Goal: Task Accomplishment & Management: Use online tool/utility

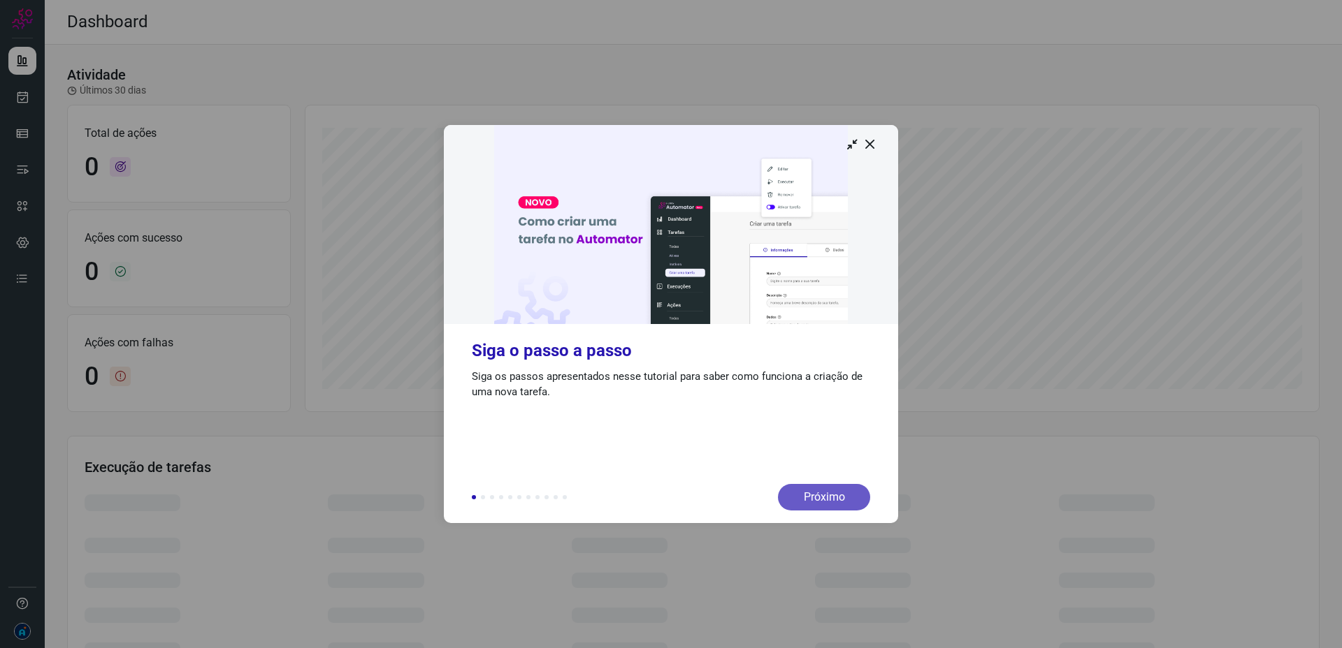
click at [857, 490] on div "Próximo" at bounding box center [824, 497] width 92 height 27
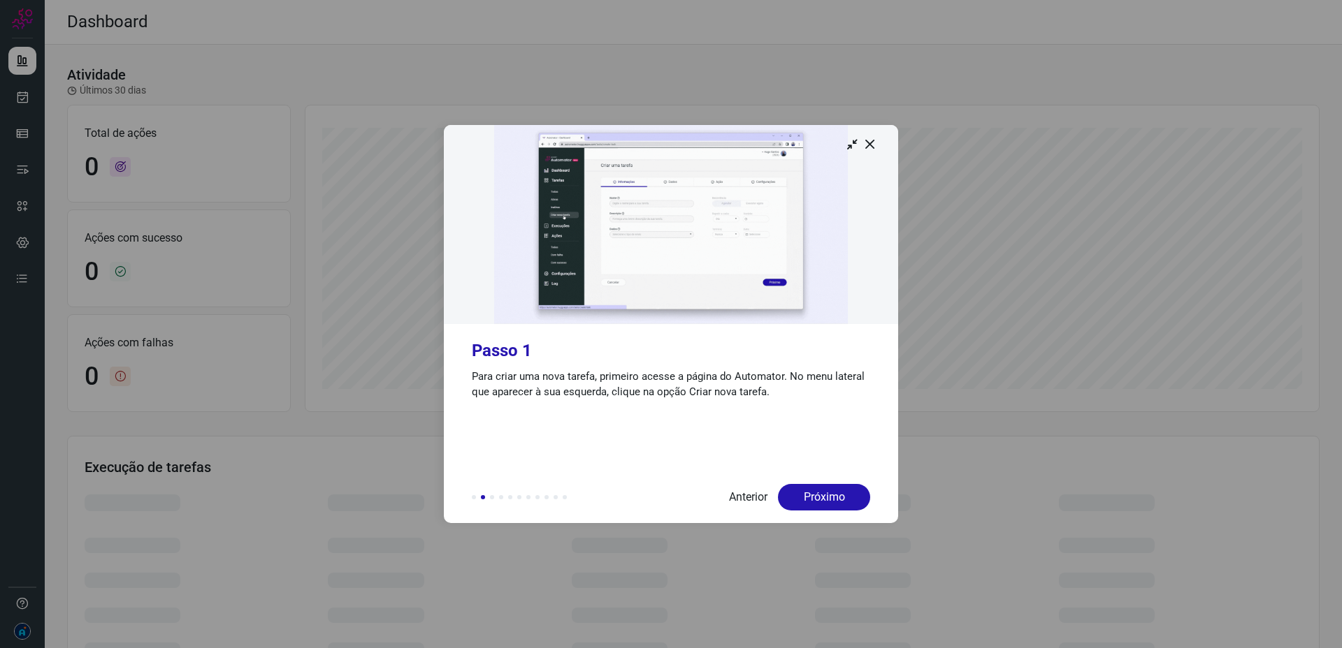
click at [835, 500] on div "Próximo" at bounding box center [824, 497] width 92 height 27
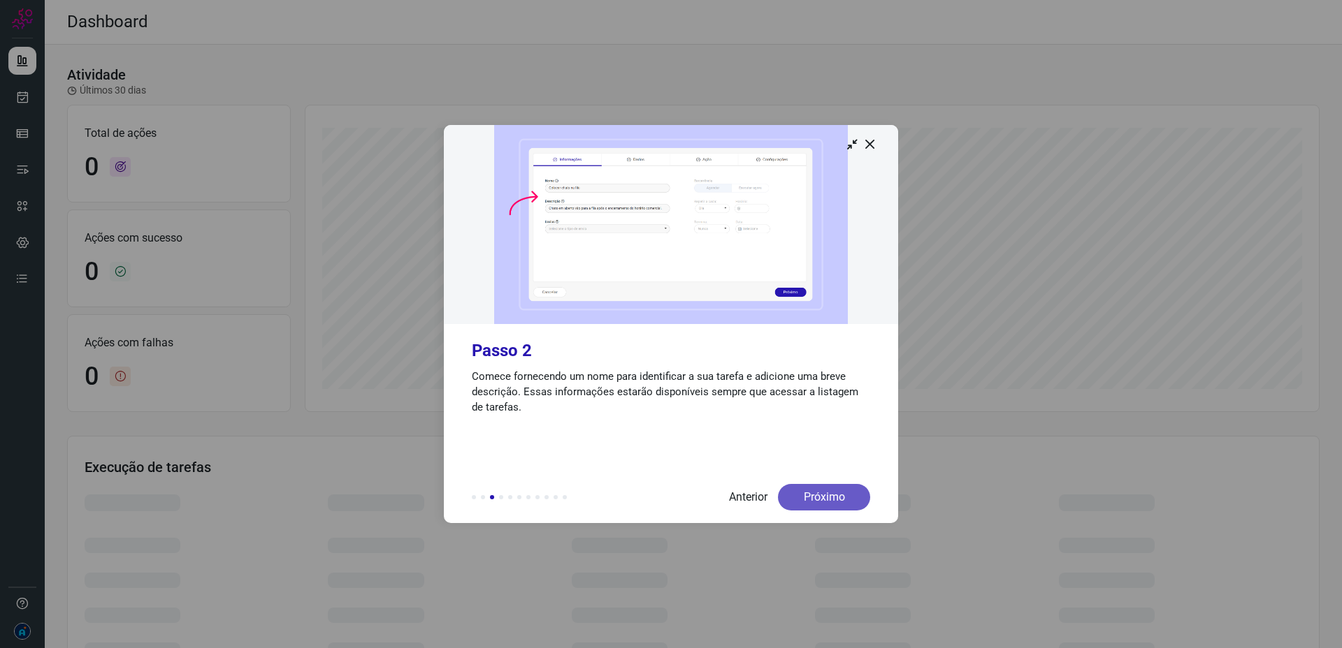
drag, startPoint x: 857, startPoint y: 490, endPoint x: 835, endPoint y: 500, distance: 24.1
click at [835, 500] on div "Próximo" at bounding box center [824, 497] width 92 height 27
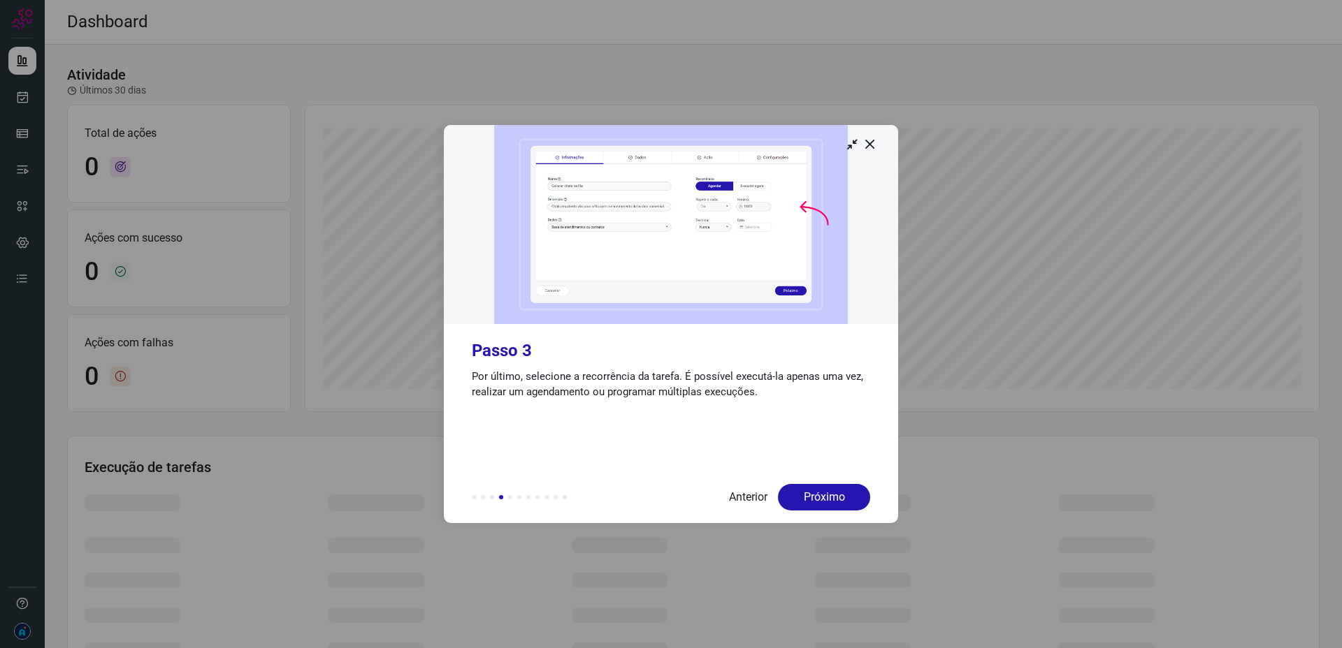
click at [835, 500] on div "Próximo" at bounding box center [824, 497] width 92 height 27
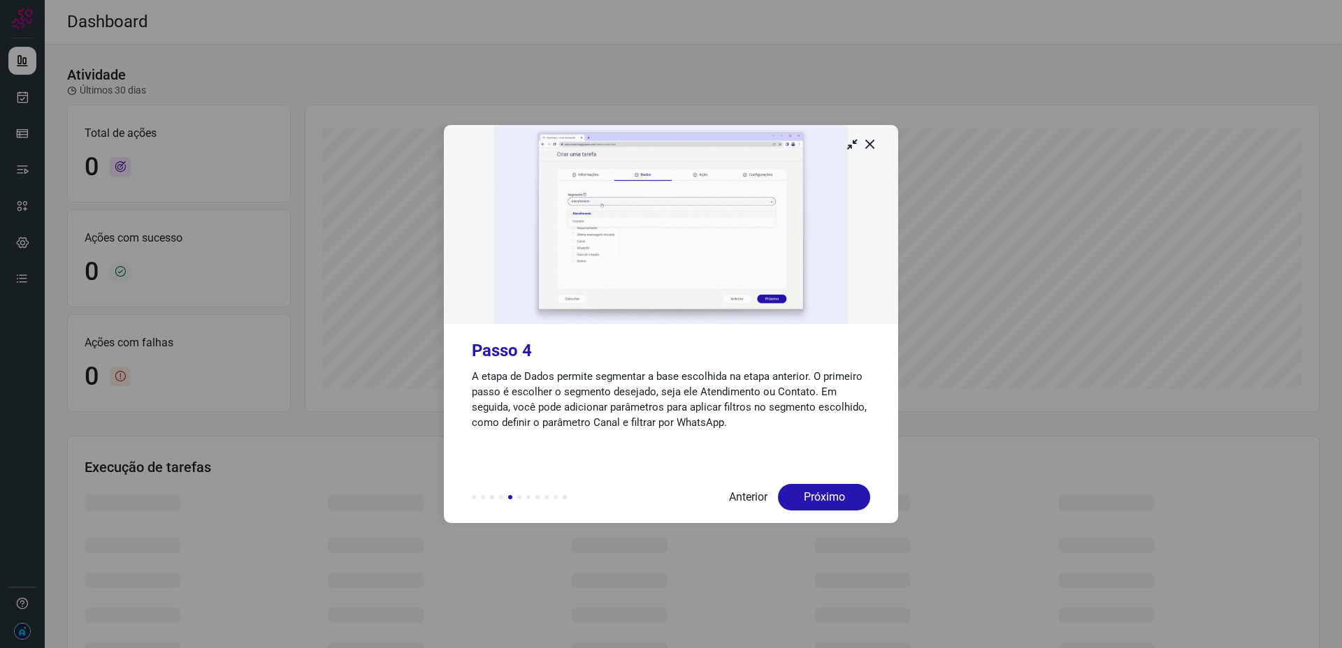
click at [835, 500] on div "Próximo" at bounding box center [824, 497] width 92 height 27
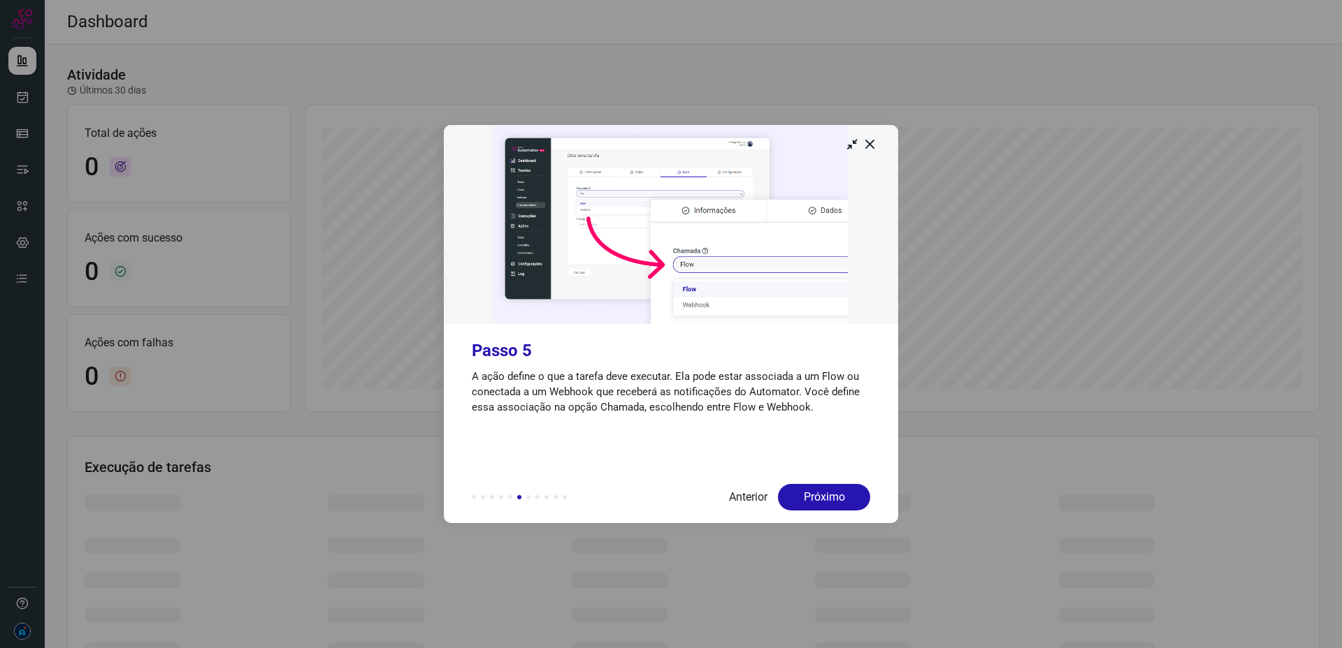
click at [835, 500] on div "Próximo" at bounding box center [824, 497] width 92 height 27
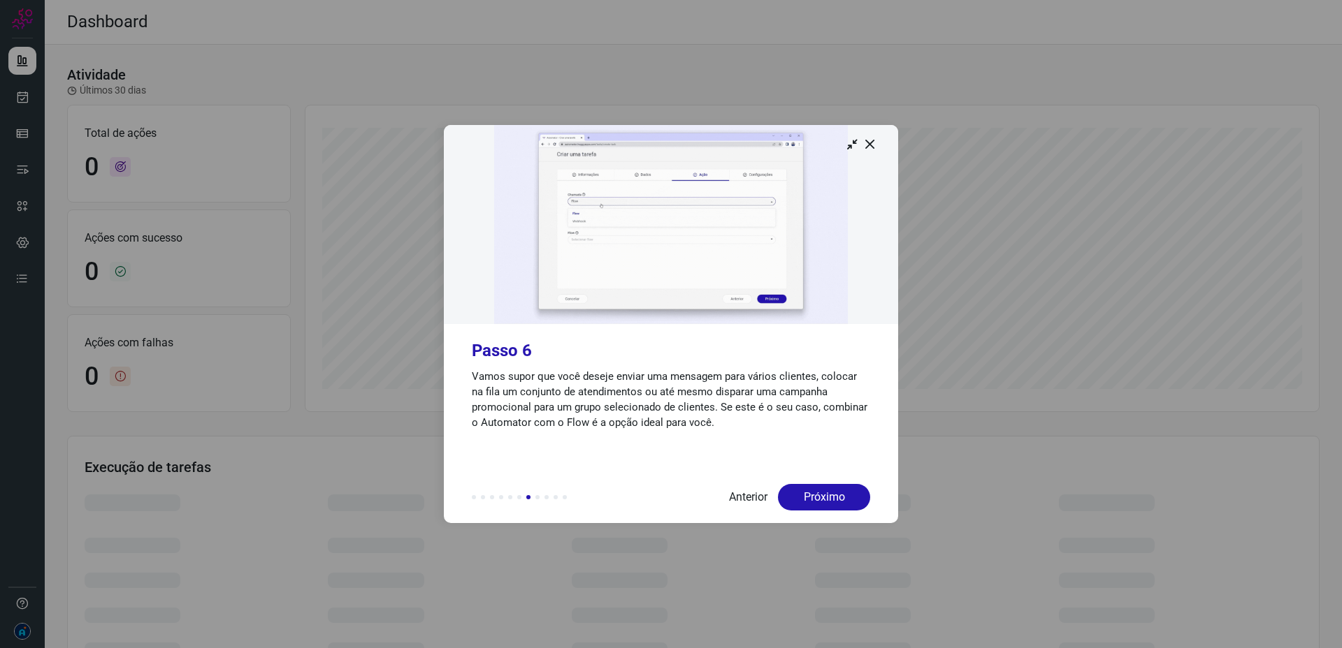
click at [835, 500] on div "Próximo" at bounding box center [824, 497] width 92 height 27
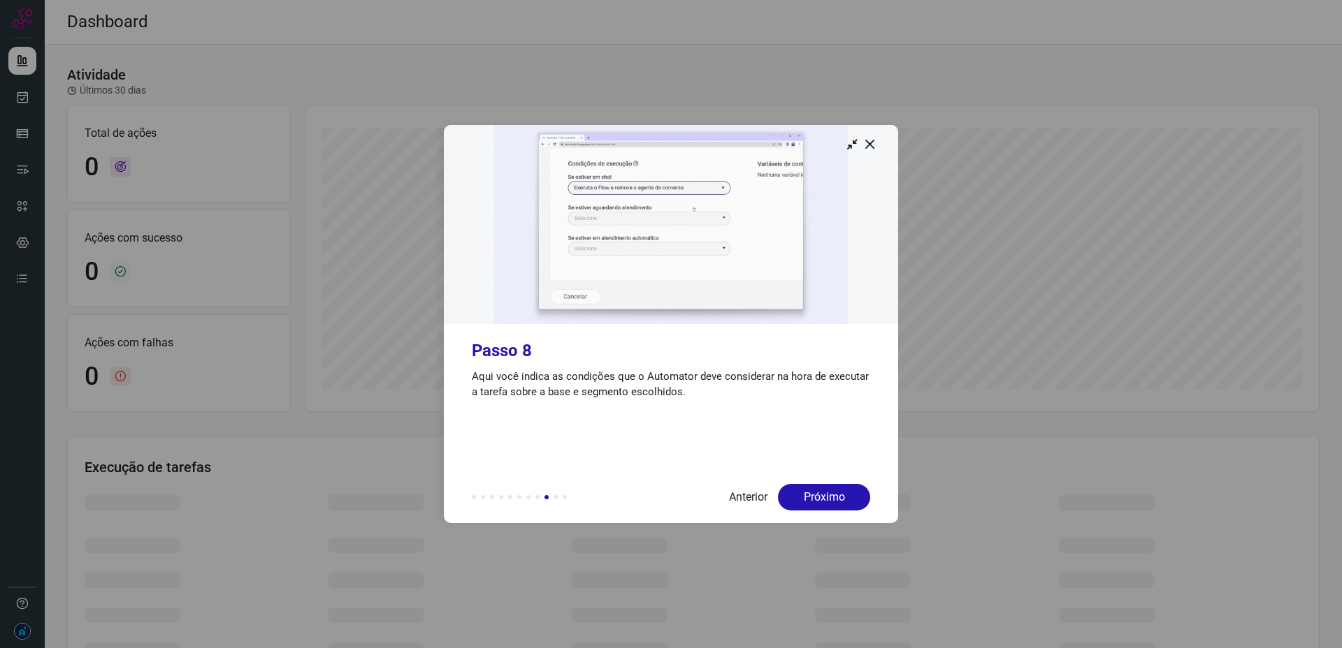
click at [835, 500] on div "Próximo" at bounding box center [824, 497] width 92 height 27
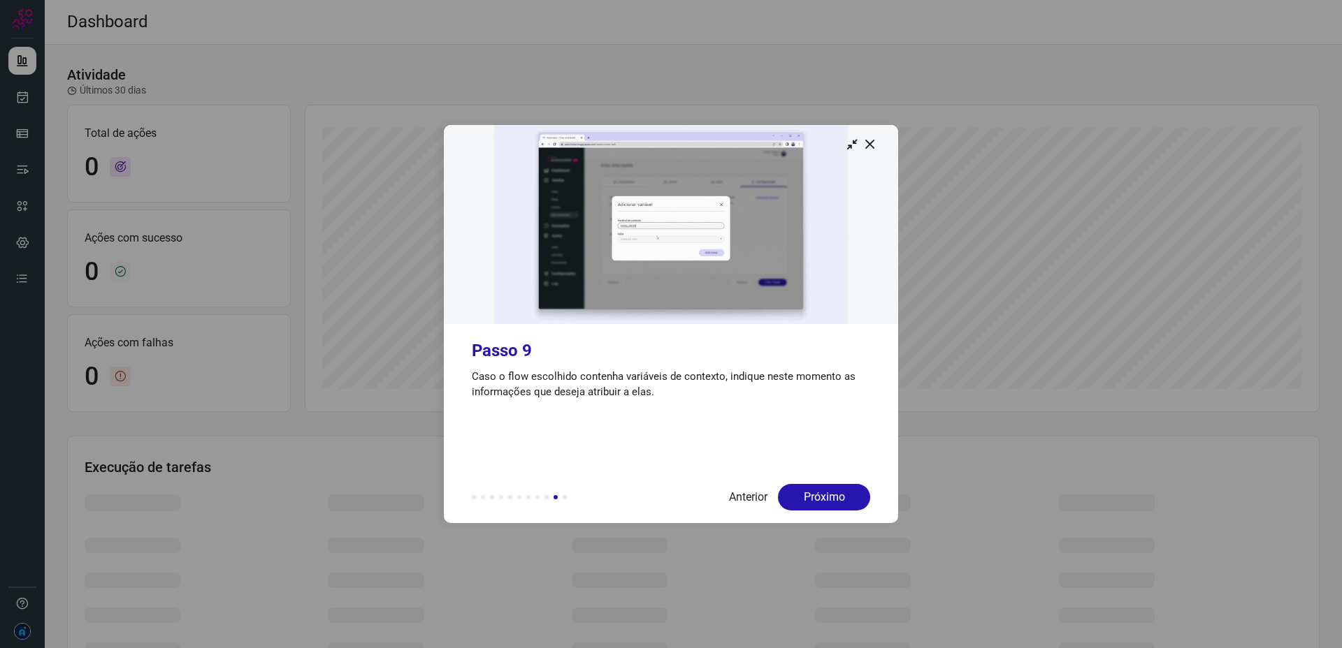
click at [835, 500] on div "Próximo" at bounding box center [824, 497] width 92 height 27
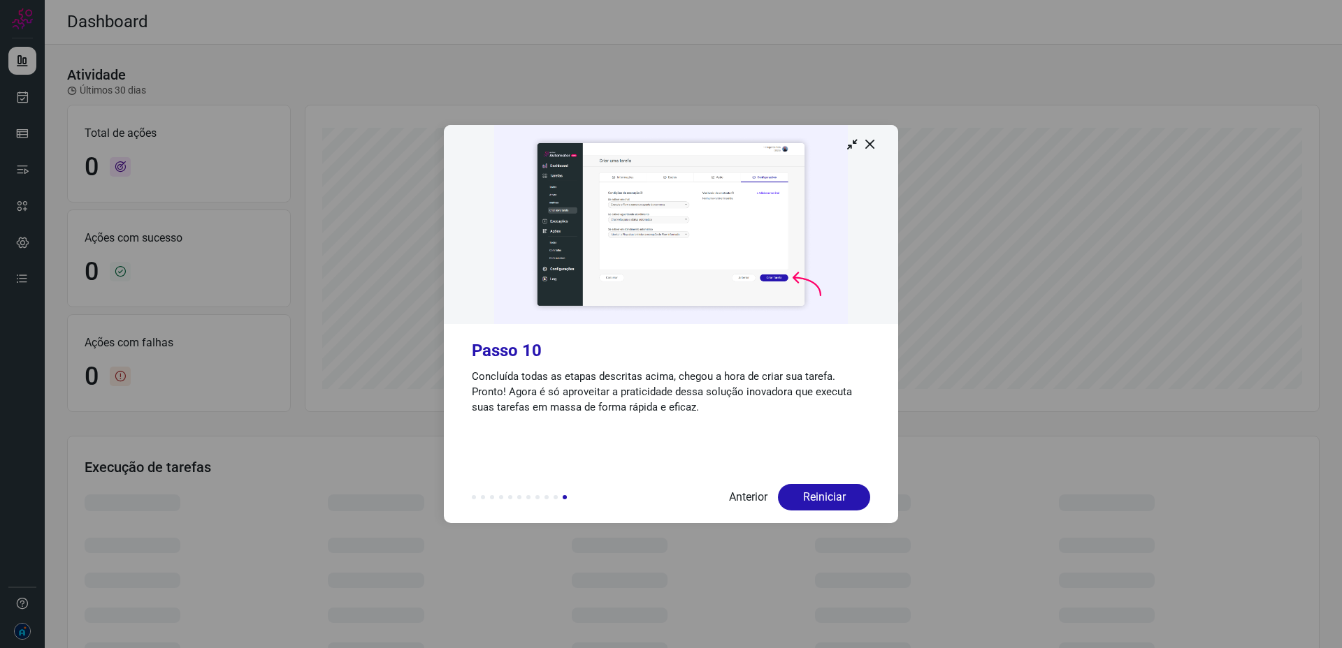
click at [835, 500] on div "Reiniciar" at bounding box center [824, 497] width 92 height 27
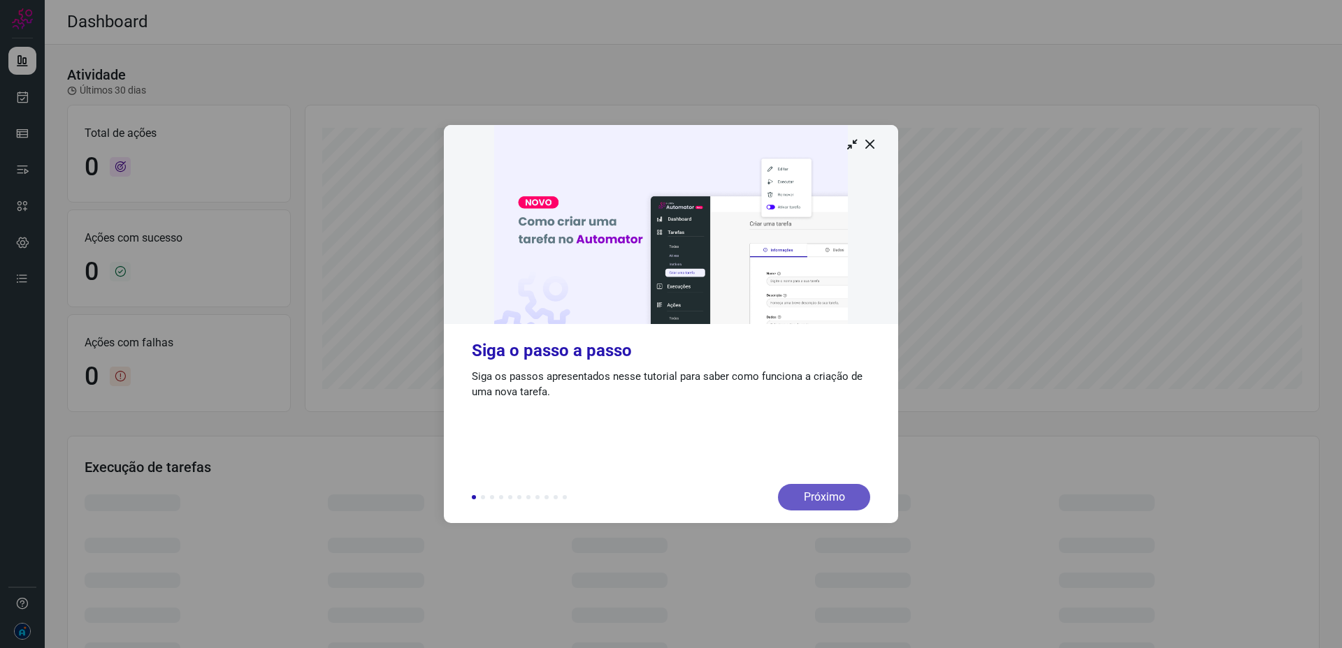
click at [835, 500] on div "Próximo" at bounding box center [824, 497] width 92 height 27
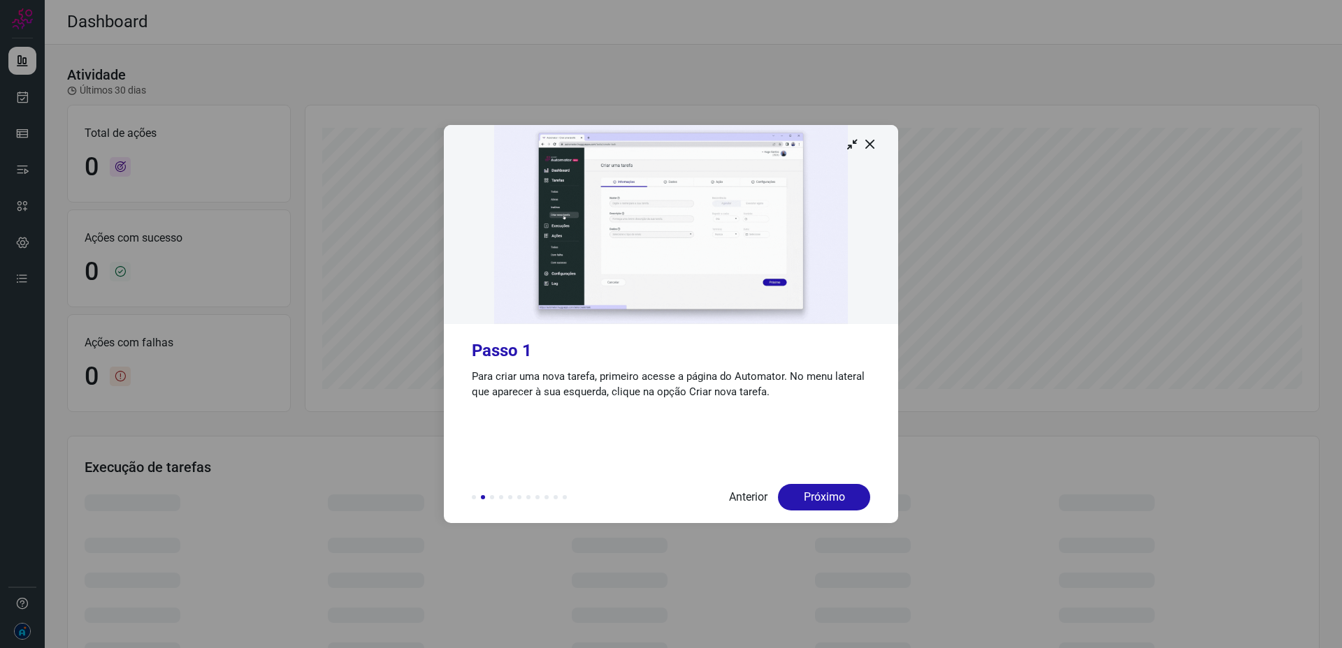
click at [835, 500] on div "Próximo" at bounding box center [824, 497] width 92 height 27
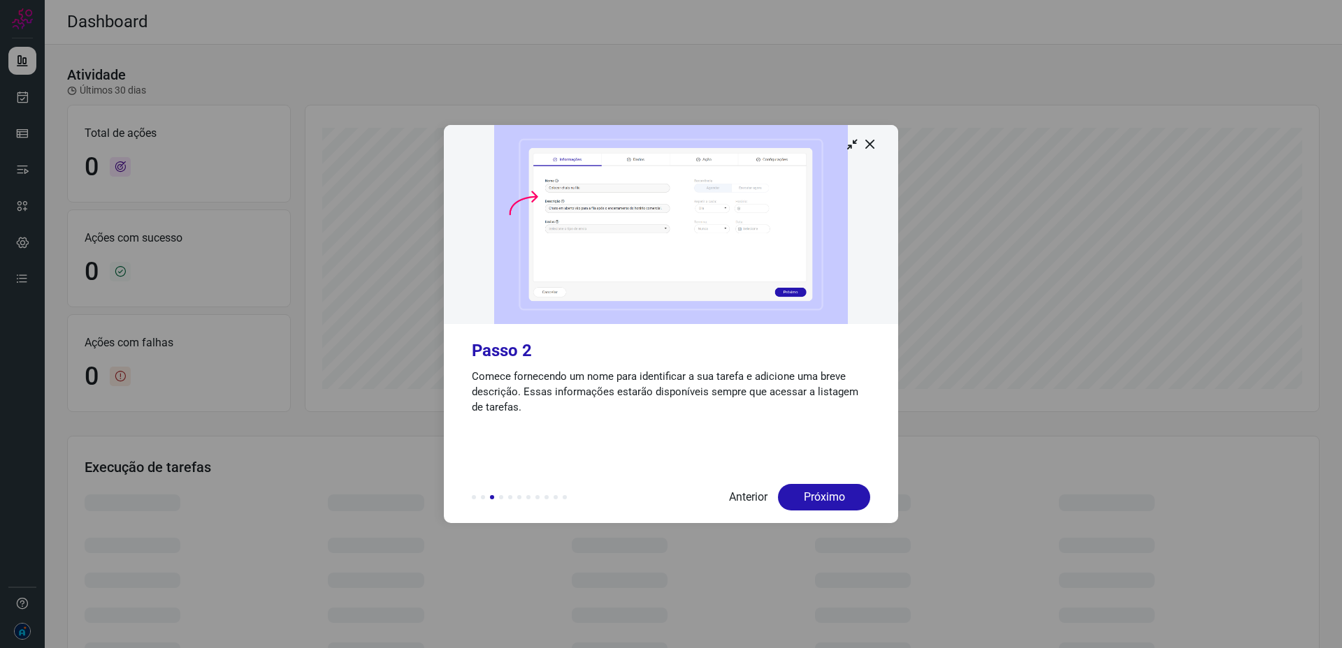
click at [835, 500] on div "Próximo" at bounding box center [824, 497] width 92 height 27
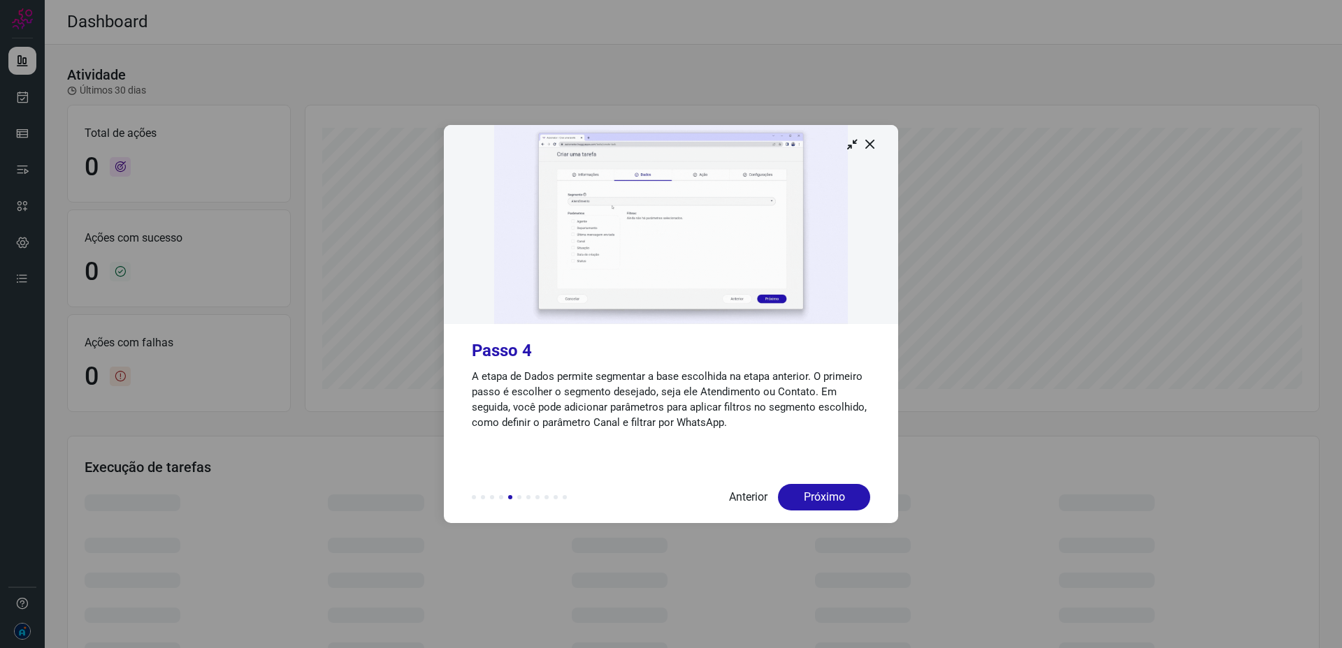
click at [835, 500] on div "Próximo" at bounding box center [824, 497] width 92 height 27
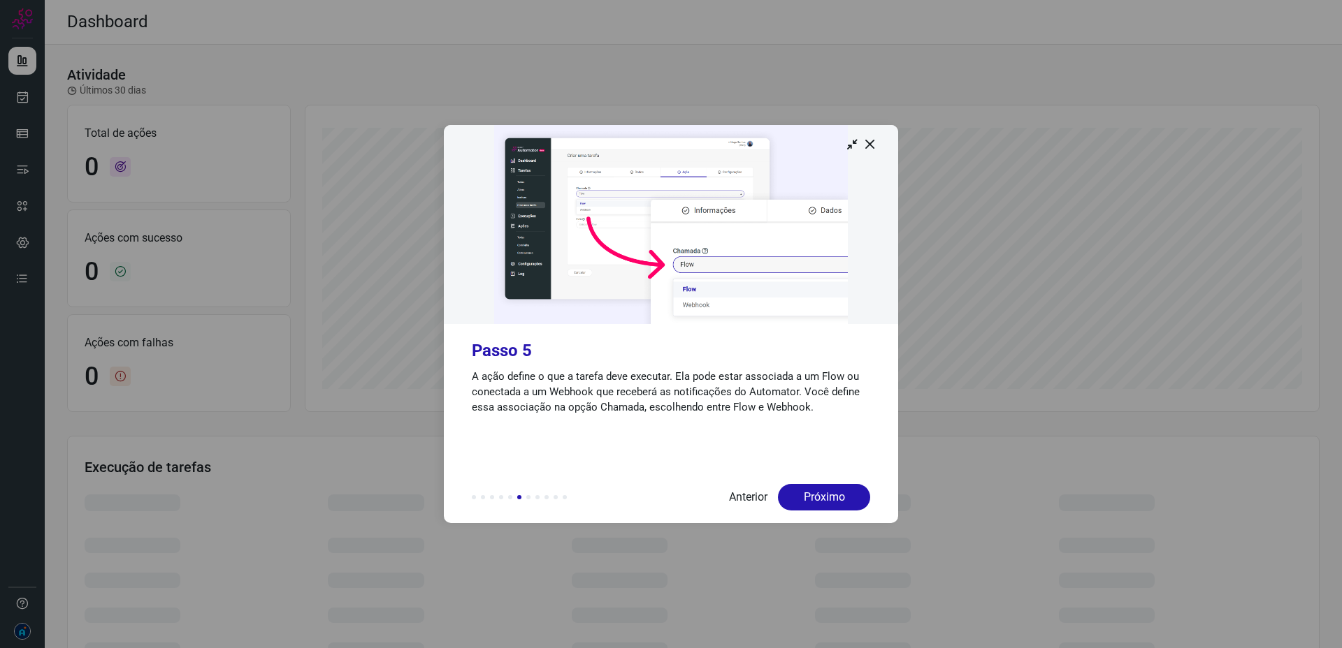
click at [835, 500] on div "Próximo" at bounding box center [824, 497] width 92 height 27
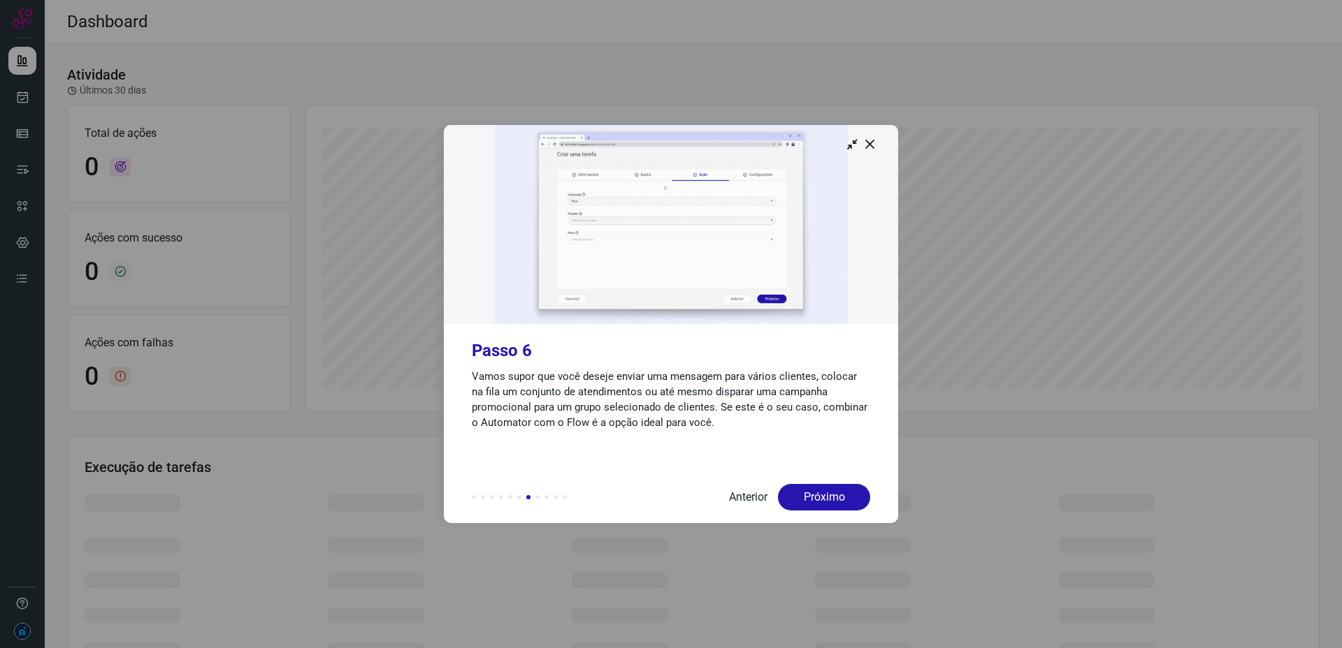
click at [835, 500] on div "Próximo" at bounding box center [824, 497] width 92 height 27
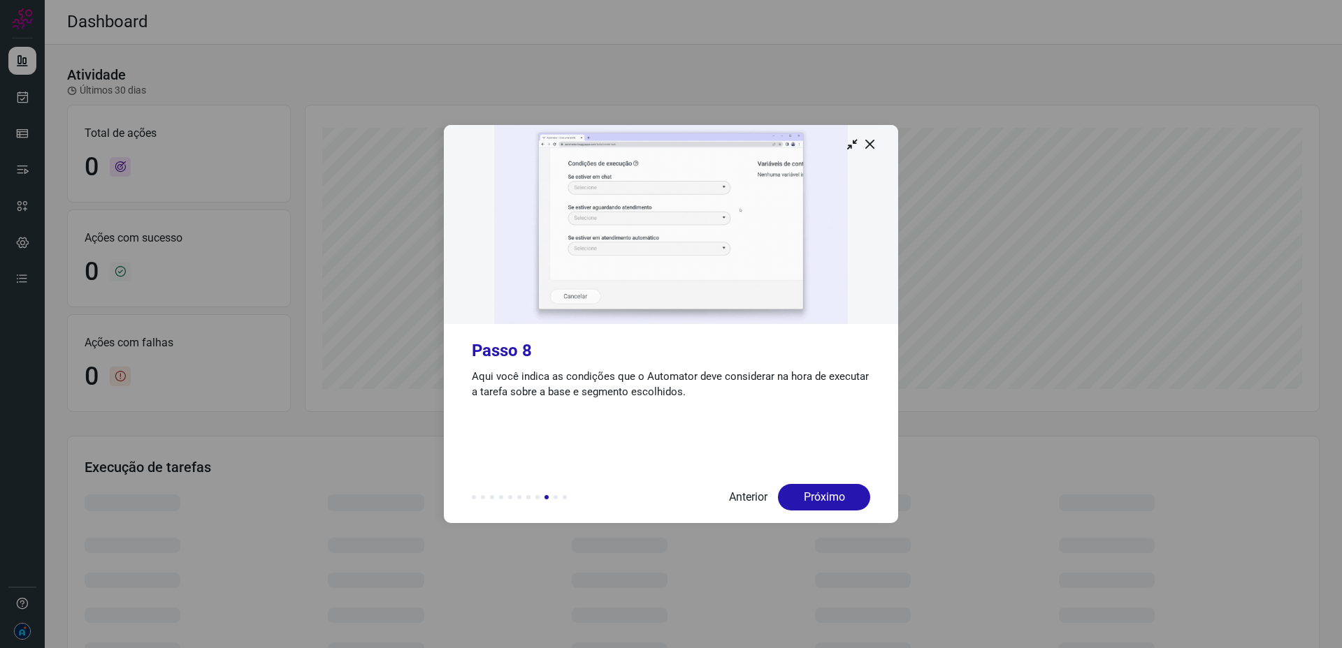
click at [835, 500] on div "Próximo" at bounding box center [824, 497] width 92 height 27
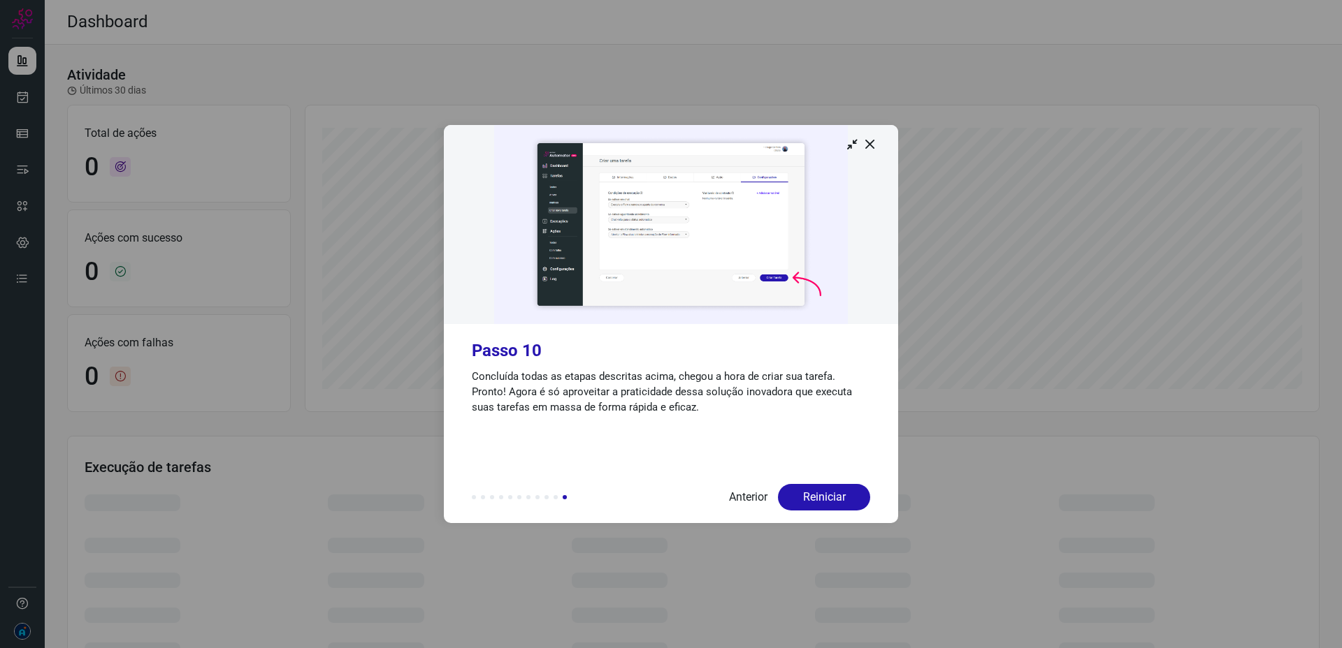
click at [835, 500] on div "Reiniciar" at bounding box center [824, 497] width 92 height 27
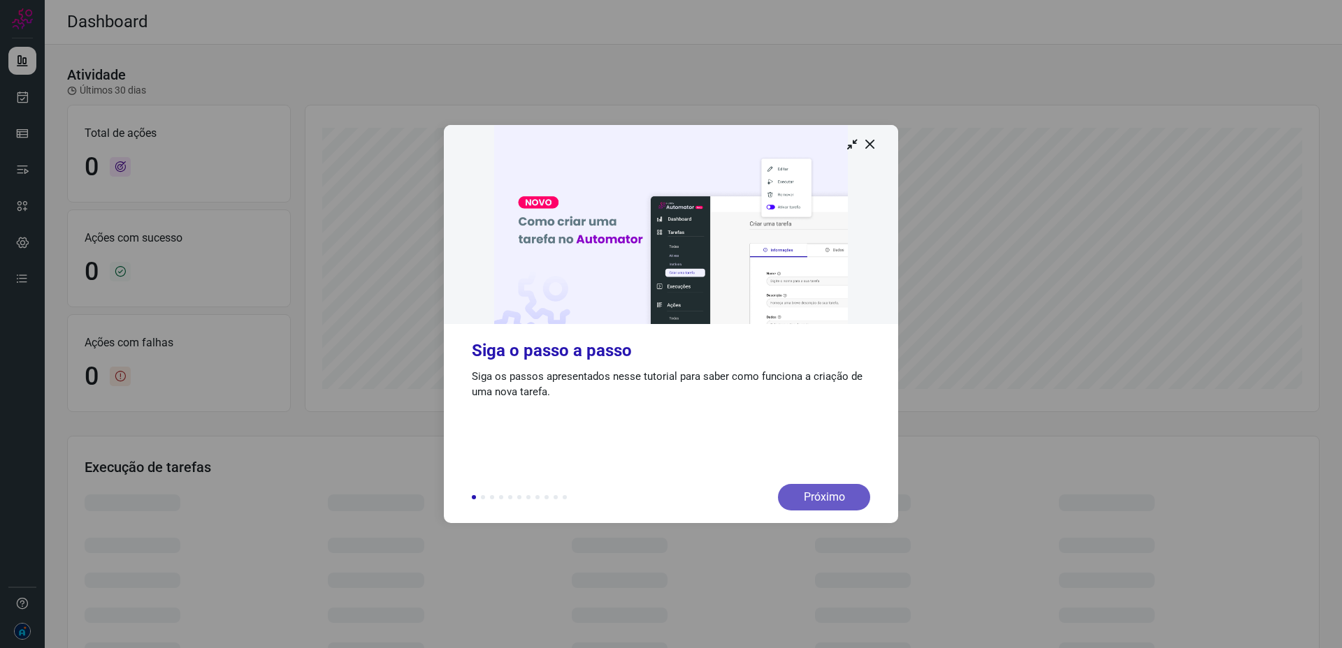
click at [835, 500] on div "Próximo" at bounding box center [824, 497] width 92 height 27
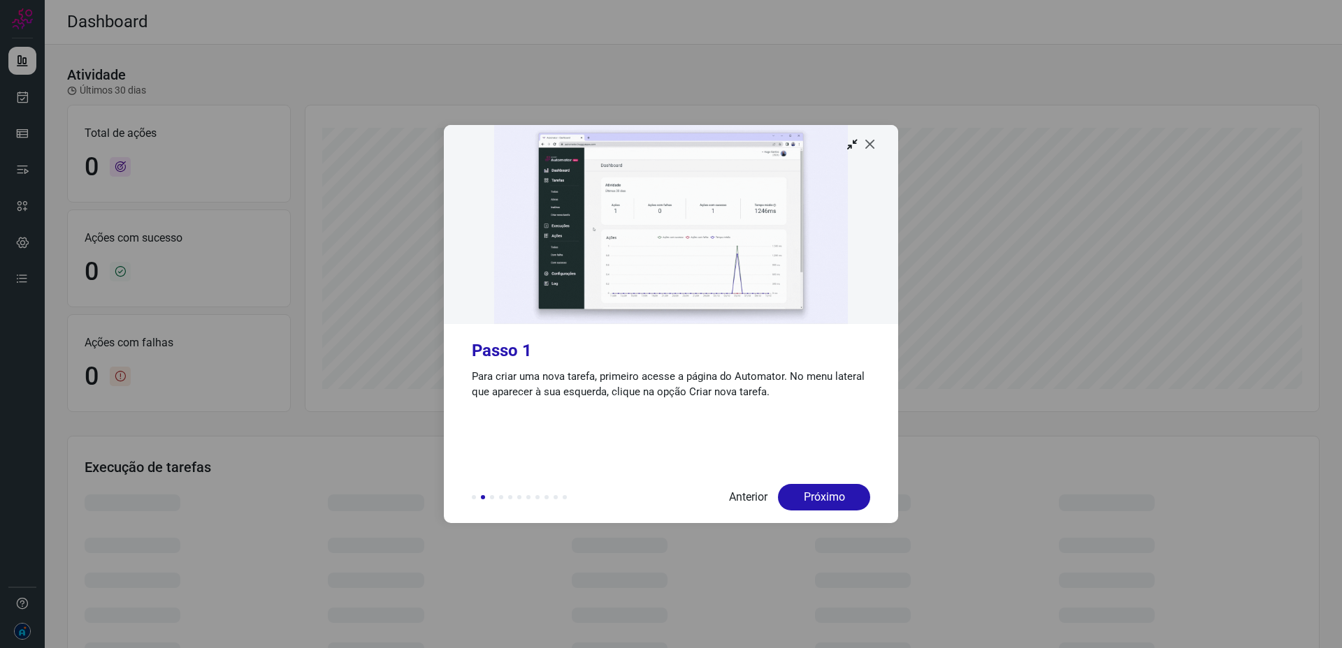
click at [875, 144] on icon at bounding box center [870, 144] width 14 height 14
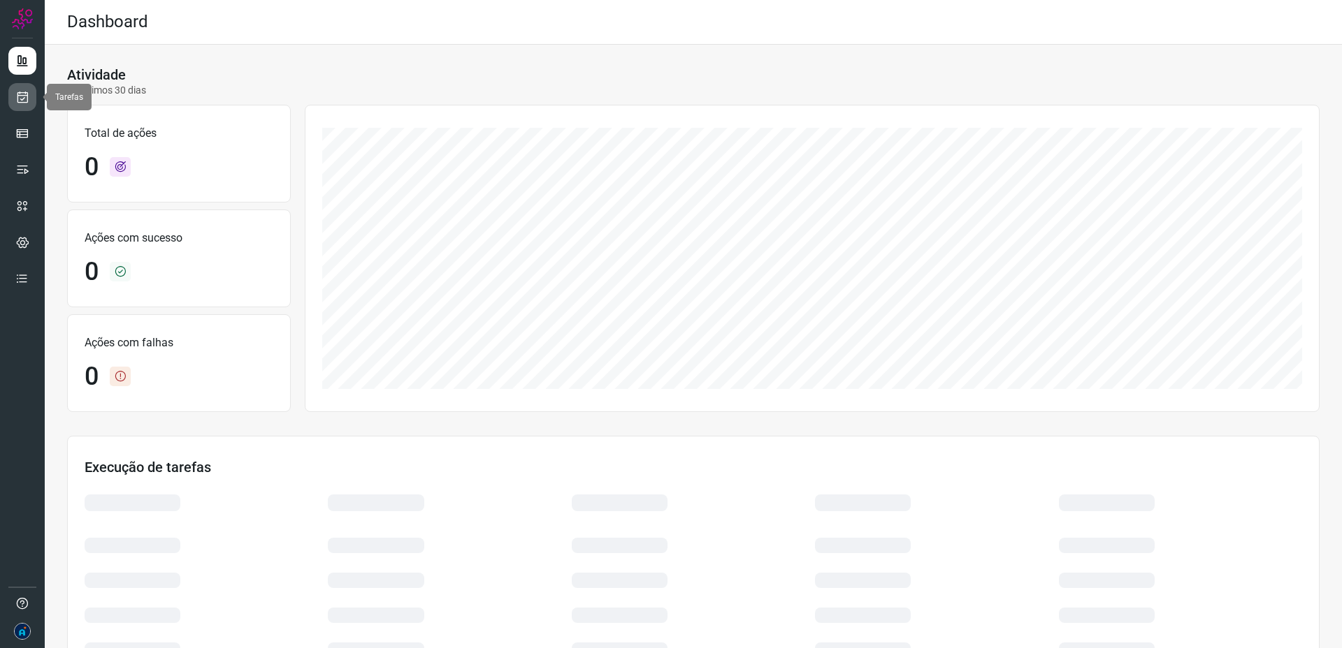
click at [27, 96] on icon at bounding box center [22, 97] width 15 height 14
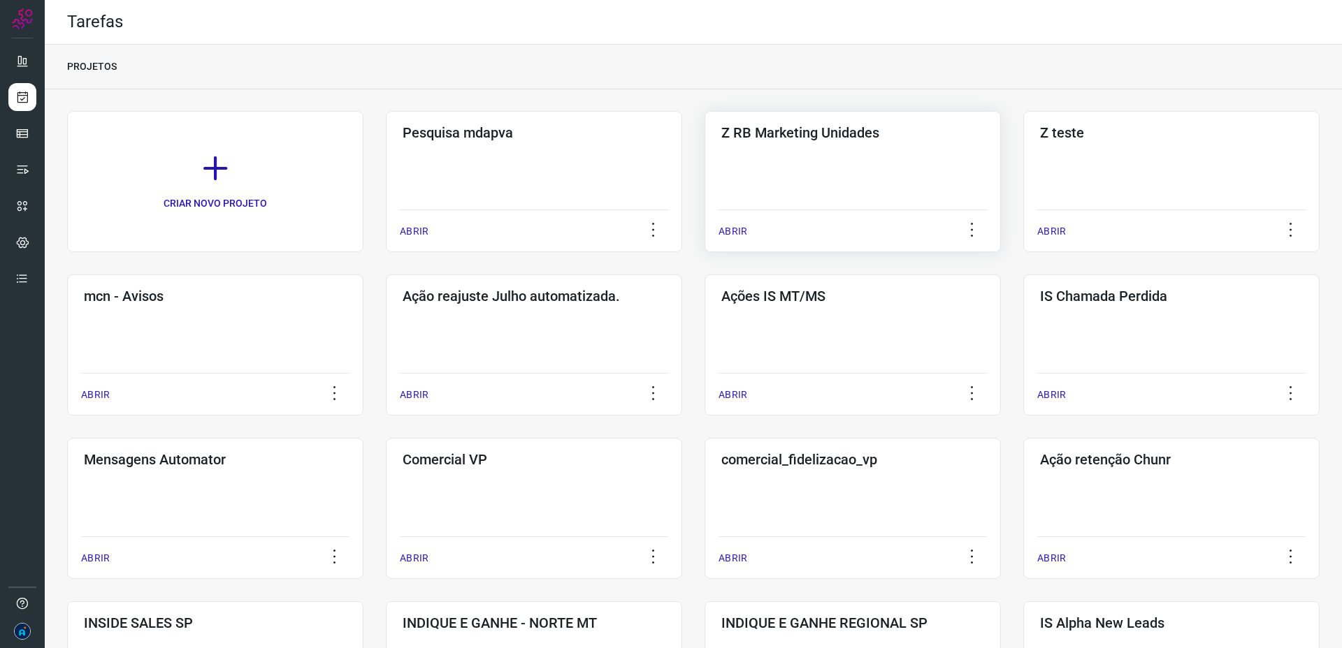
click at [757, 119] on div "Z RB Marketing Unidades" at bounding box center [852, 130] width 268 height 22
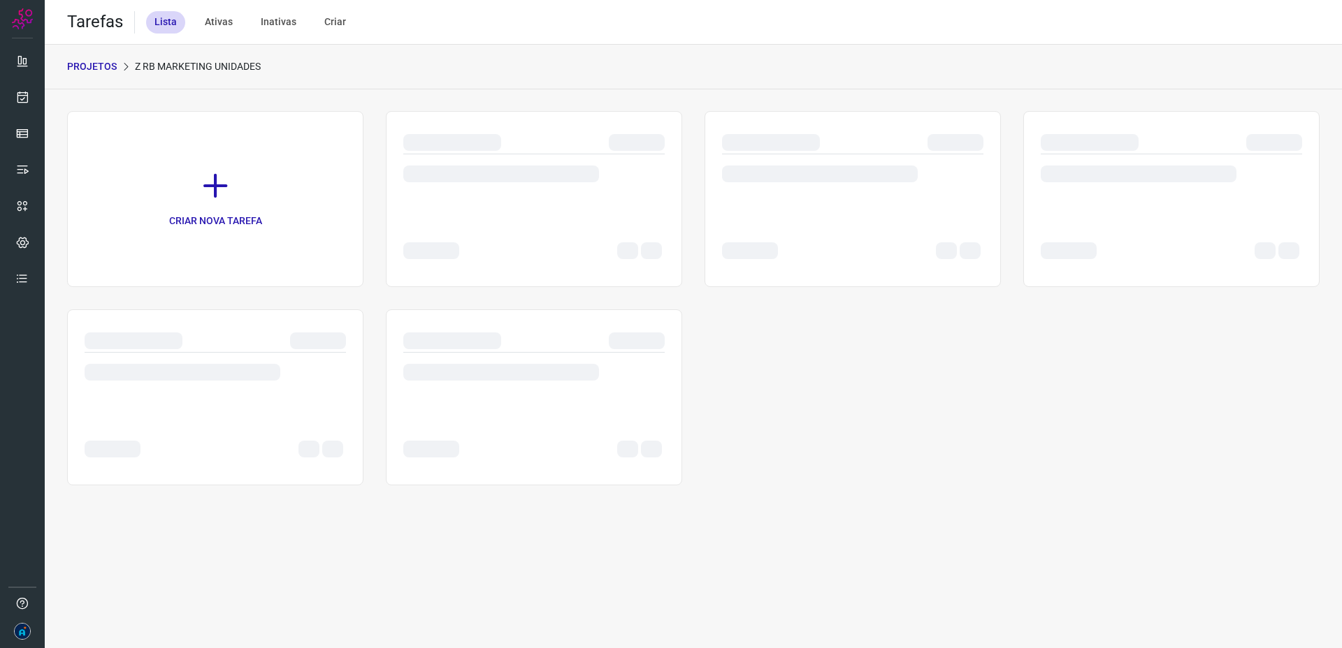
click at [87, 23] on h2 "Tarefas" at bounding box center [95, 22] width 56 height 20
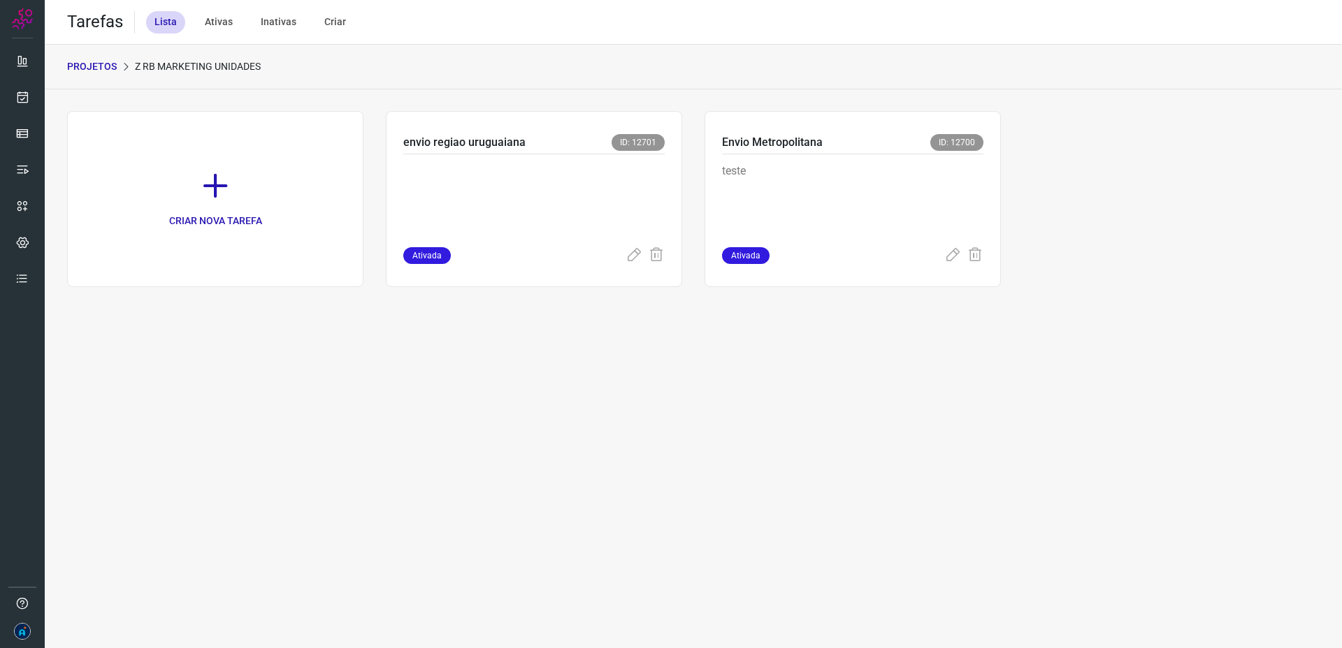
click at [34, 16] on div at bounding box center [22, 324] width 45 height 648
click at [17, 17] on img at bounding box center [22, 18] width 21 height 21
